Goal: Task Accomplishment & Management: Manage account settings

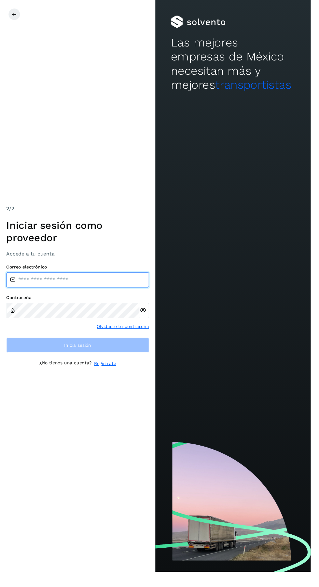
click at [33, 295] on input "email" at bounding box center [80, 288] width 146 height 16
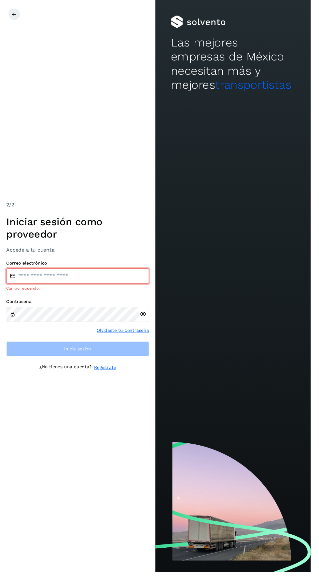
type input "**********"
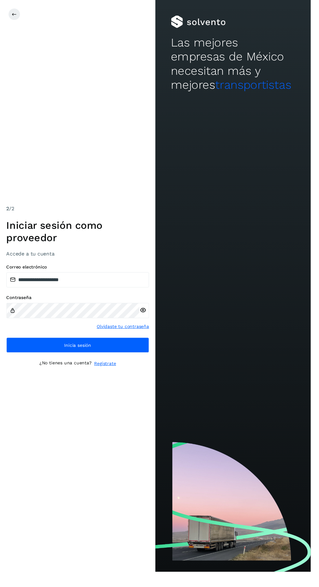
click at [147, 322] on icon at bounding box center [146, 318] width 7 height 7
click at [131, 362] on button "Inicia sesión" at bounding box center [80, 355] width 146 height 16
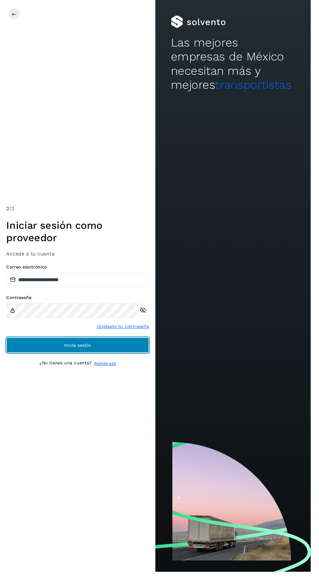
click at [98, 362] on button "Inicia sesión" at bounding box center [80, 355] width 146 height 16
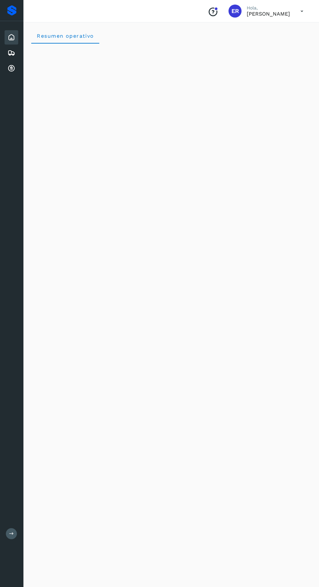
click at [14, 68] on icon at bounding box center [11, 69] width 8 height 8
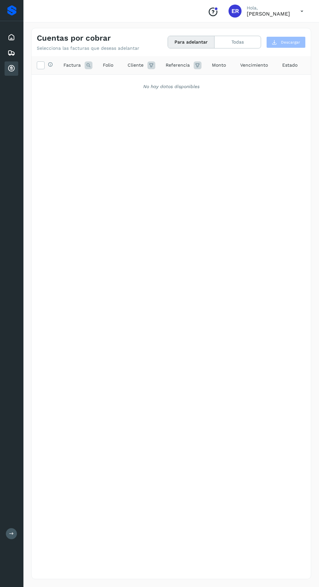
click at [15, 52] on icon at bounding box center [11, 53] width 8 height 8
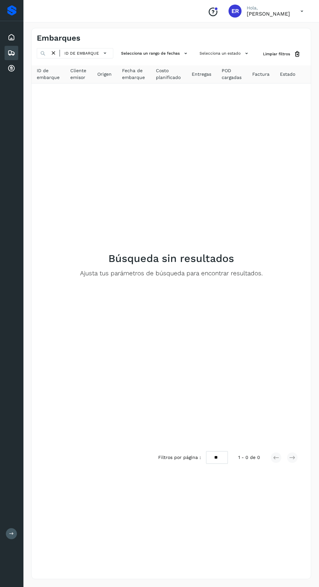
click at [11, 68] on icon at bounding box center [11, 69] width 8 height 8
